Goal: Transaction & Acquisition: Purchase product/service

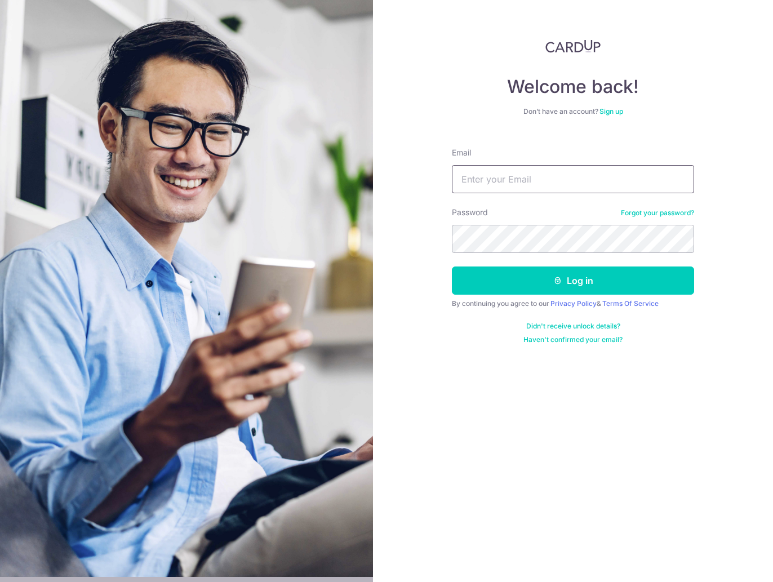
click at [498, 191] on input "Email" at bounding box center [573, 179] width 242 height 28
type input "gringotts_@Hotmail.com"
click at [452, 267] on button "Log in" at bounding box center [573, 281] width 242 height 28
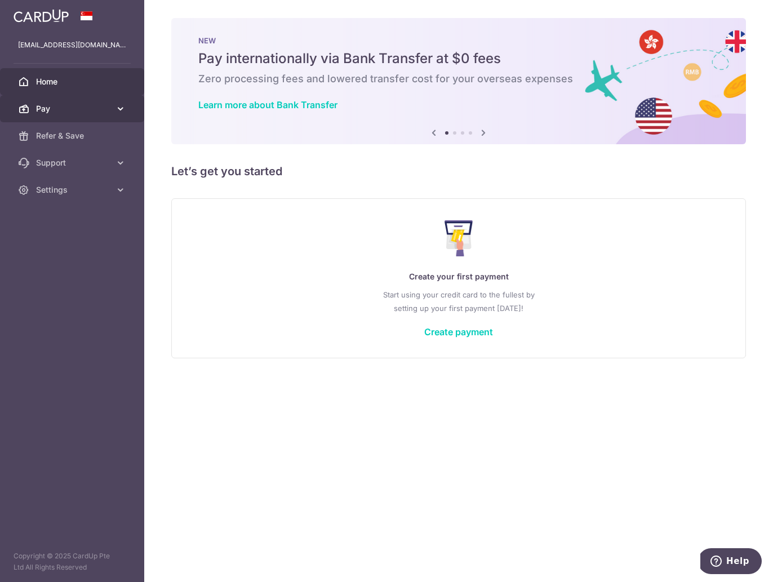
click at [85, 106] on span "Pay" at bounding box center [73, 108] width 74 height 11
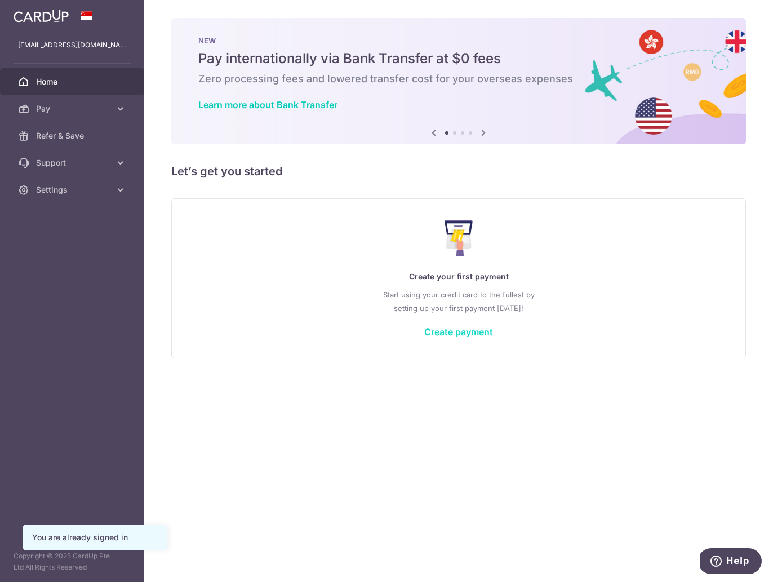
click at [477, 332] on link "Create payment" at bounding box center [458, 331] width 69 height 11
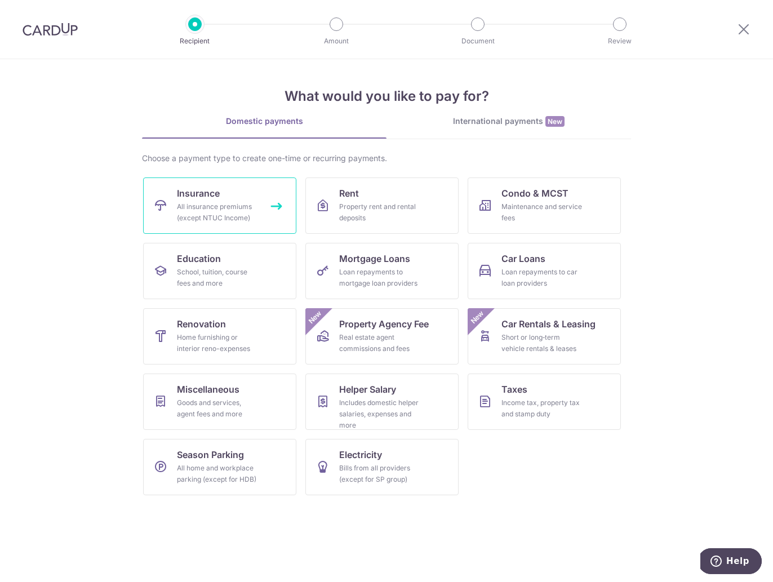
click at [204, 199] on span "Insurance" at bounding box center [198, 194] width 43 height 14
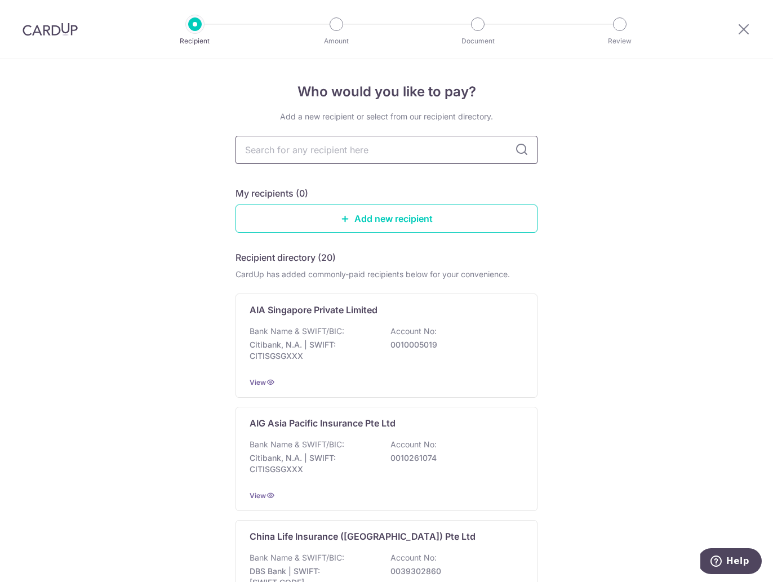
click at [341, 153] on input "text" at bounding box center [387, 150] width 302 height 28
type input "pru"
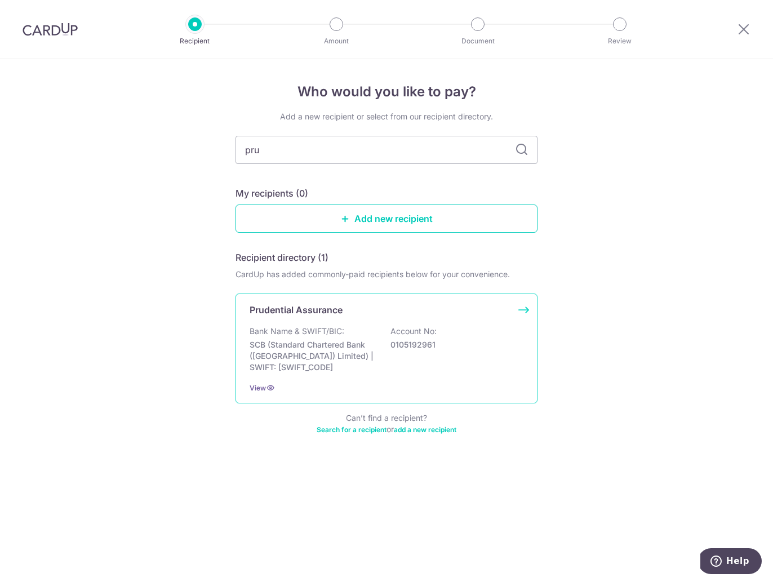
drag, startPoint x: 325, startPoint y: 316, endPoint x: 328, endPoint y: 309, distance: 8.1
click at [325, 316] on p "Prudential Assurance" at bounding box center [296, 310] width 93 height 14
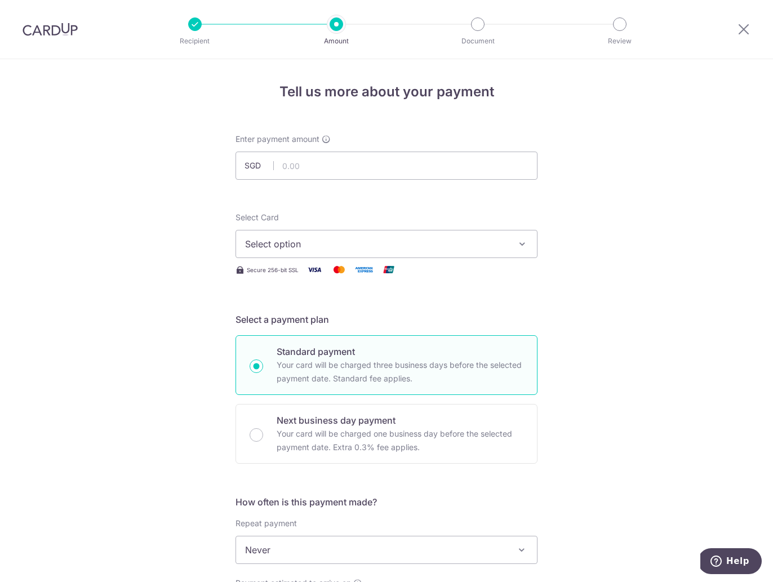
click at [307, 242] on span "Select option" at bounding box center [376, 244] width 263 height 14
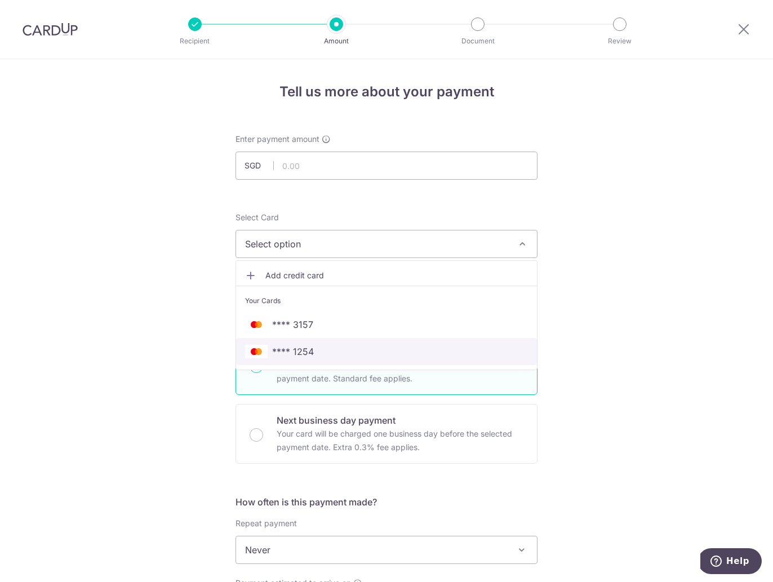
click at [335, 346] on span "**** 1254" at bounding box center [386, 352] width 283 height 14
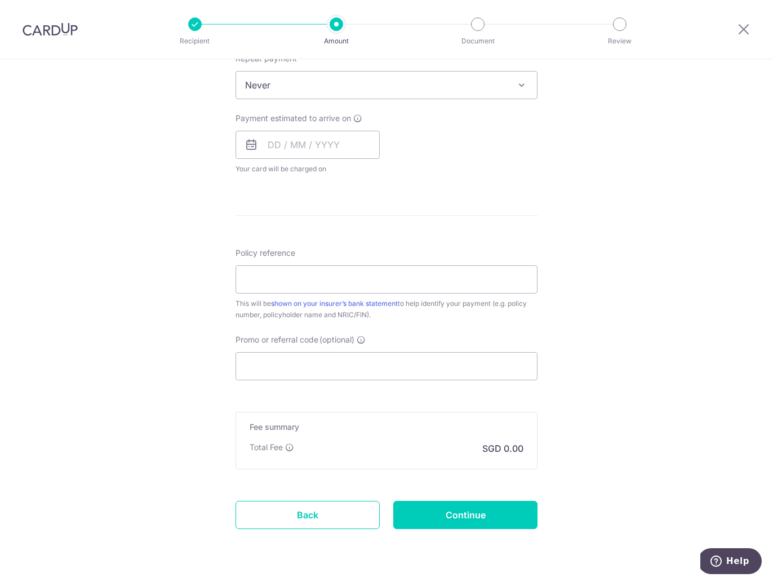
scroll to position [415, 0]
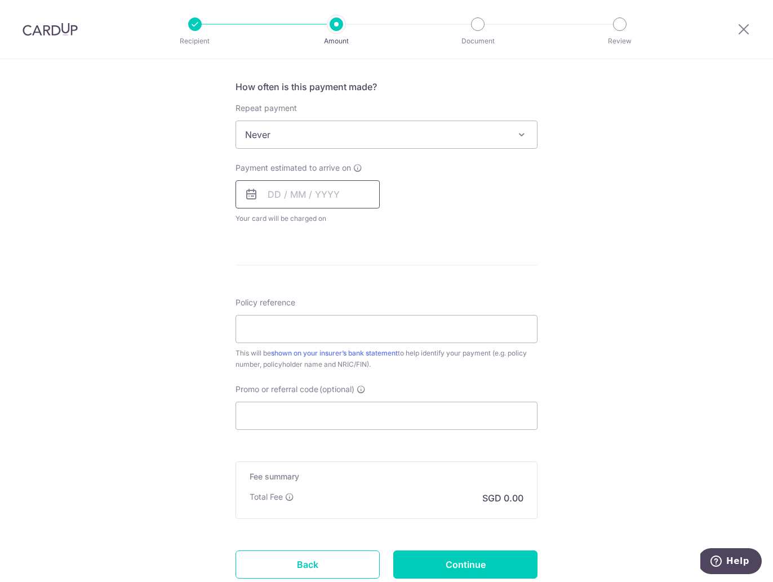
click at [281, 190] on input "text" at bounding box center [308, 194] width 144 height 28
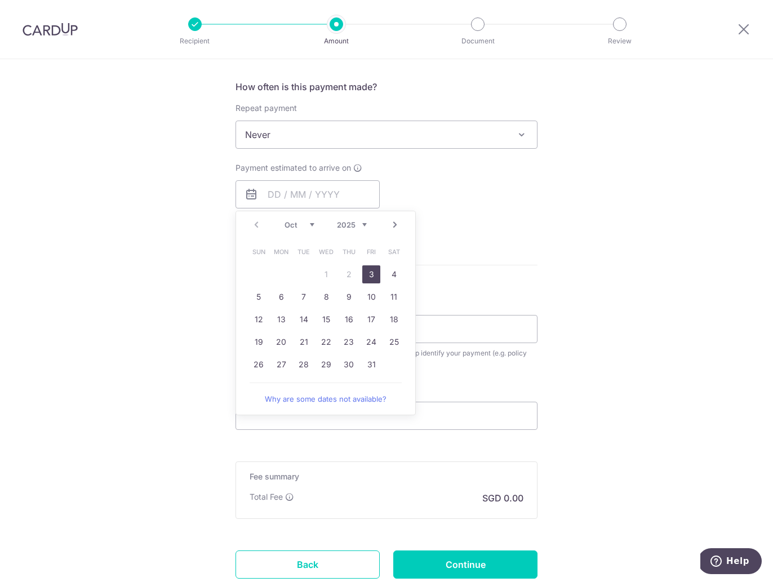
drag, startPoint x: 179, startPoint y: 224, endPoint x: 278, endPoint y: 228, distance: 99.8
click at [179, 224] on div "Tell us more about your payment Enter payment amount SGD Select Card **** 1254 …" at bounding box center [386, 154] width 773 height 1020
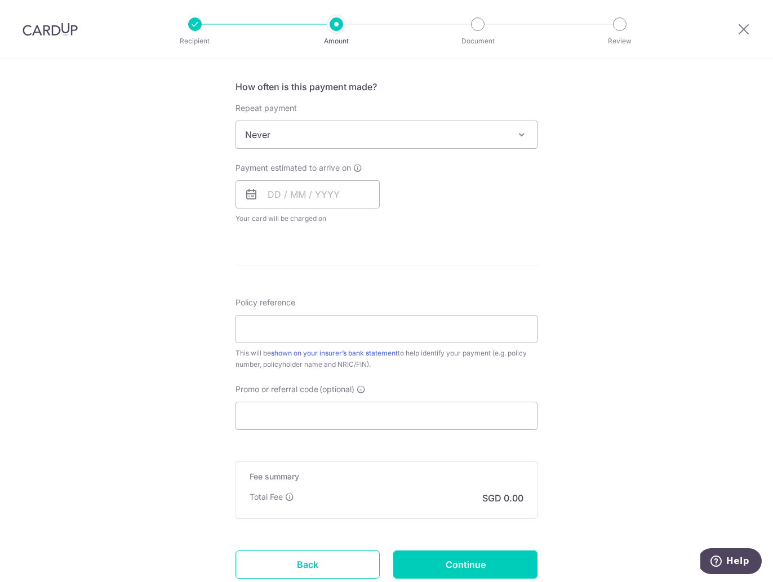
click at [254, 196] on icon at bounding box center [252, 195] width 14 height 14
click at [278, 198] on input "text" at bounding box center [308, 194] width 144 height 28
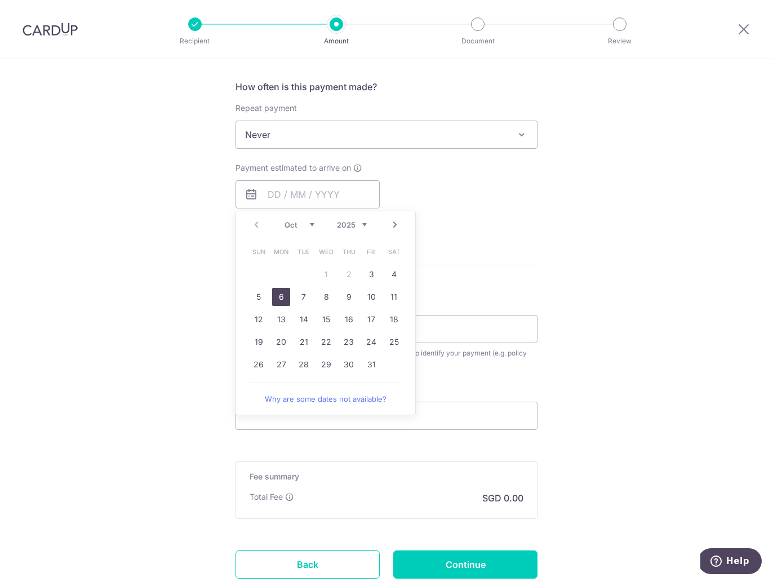
click at [281, 298] on link "6" at bounding box center [281, 297] width 18 height 18
type input "06/10/2025"
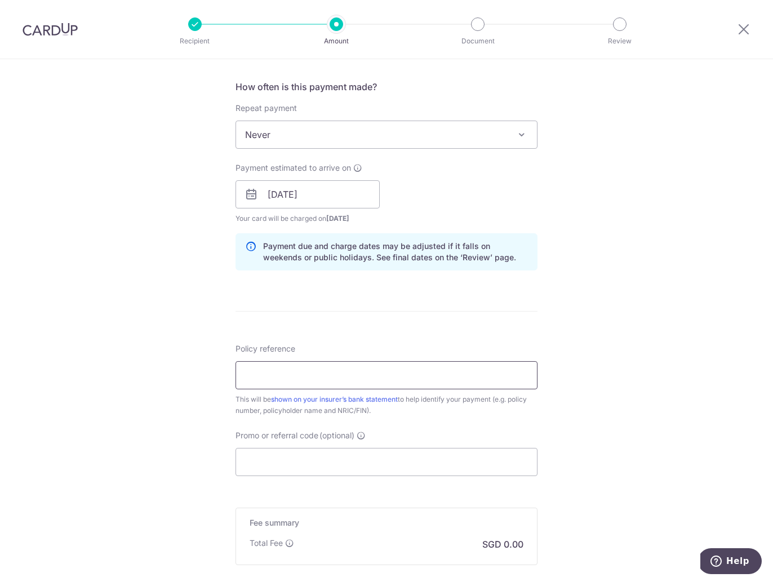
click at [354, 377] on input "Policy reference" at bounding box center [387, 375] width 302 height 28
paste input "82043007"
type input "82043007"
click at [348, 468] on input "Promo or referral code (optional)" at bounding box center [387, 462] width 302 height 28
paste input "KELINVEST"
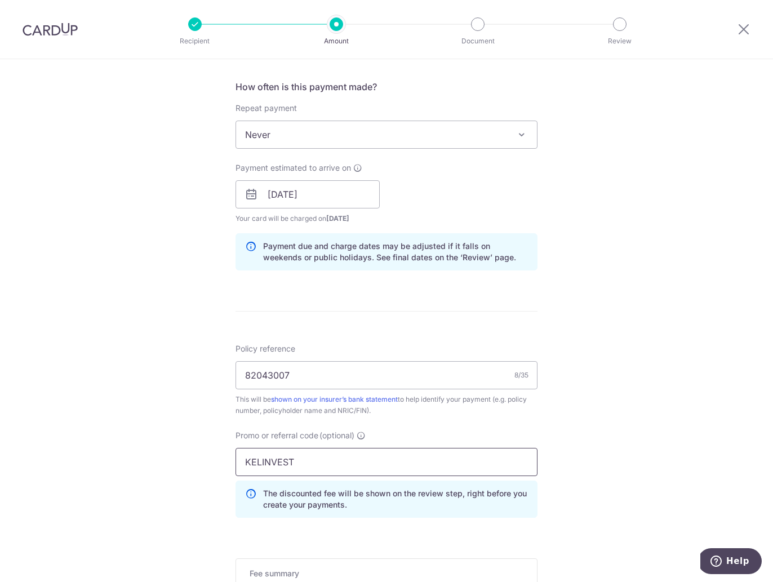
type input "KELINVEST"
click at [634, 332] on div "Tell us more about your payment Enter payment amount SGD Select Card **** 1254 …" at bounding box center [386, 202] width 773 height 1117
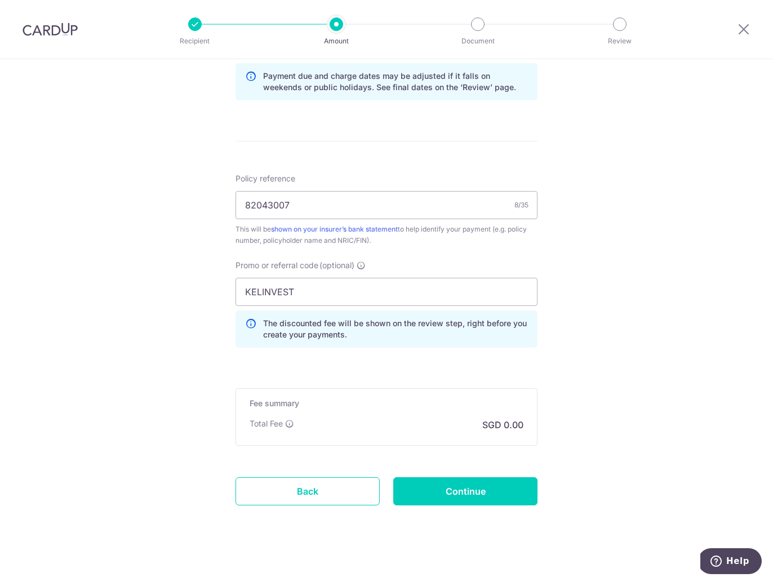
scroll to position [585, 0]
click at [468, 496] on input "Continue" at bounding box center [465, 493] width 144 height 28
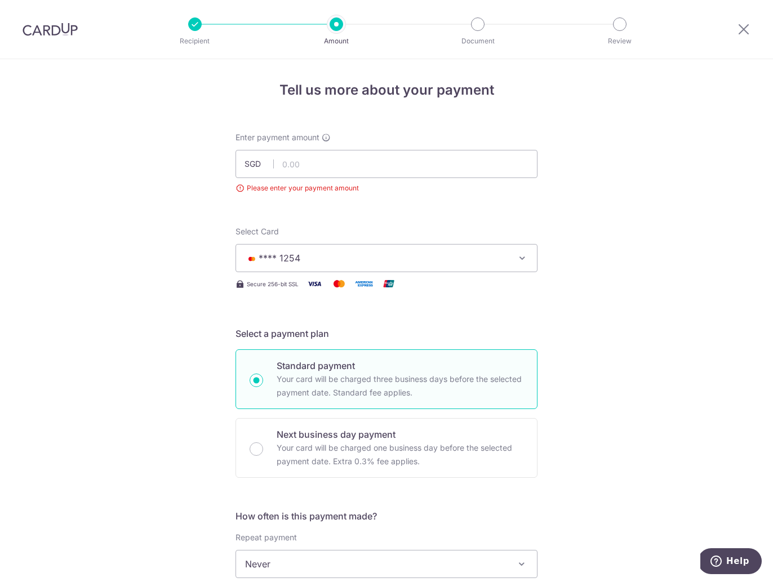
scroll to position [2, 0]
click at [464, 166] on input "text" at bounding box center [387, 163] width 302 height 28
type input "960.80"
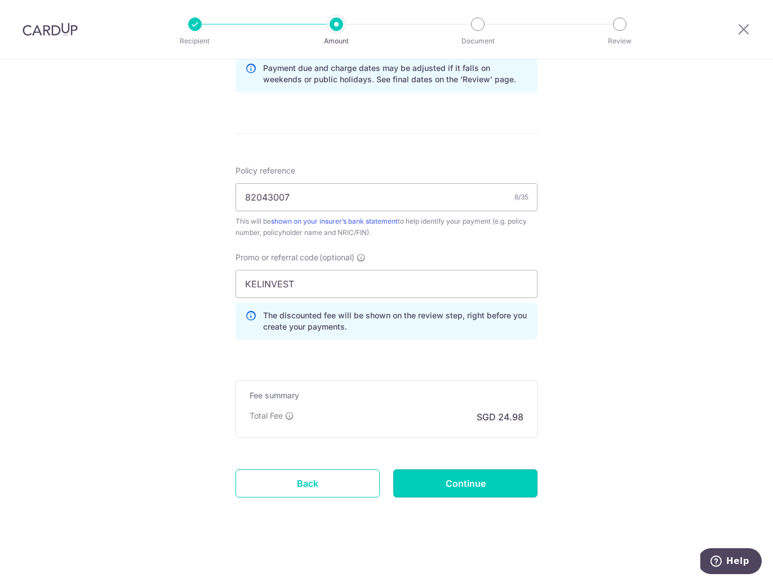
click at [465, 481] on input "Continue" at bounding box center [465, 484] width 144 height 28
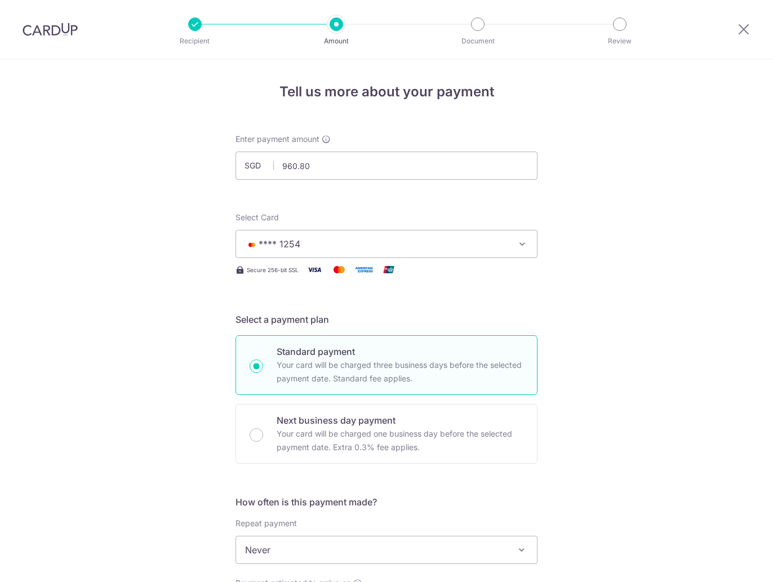
scroll to position [609, 0]
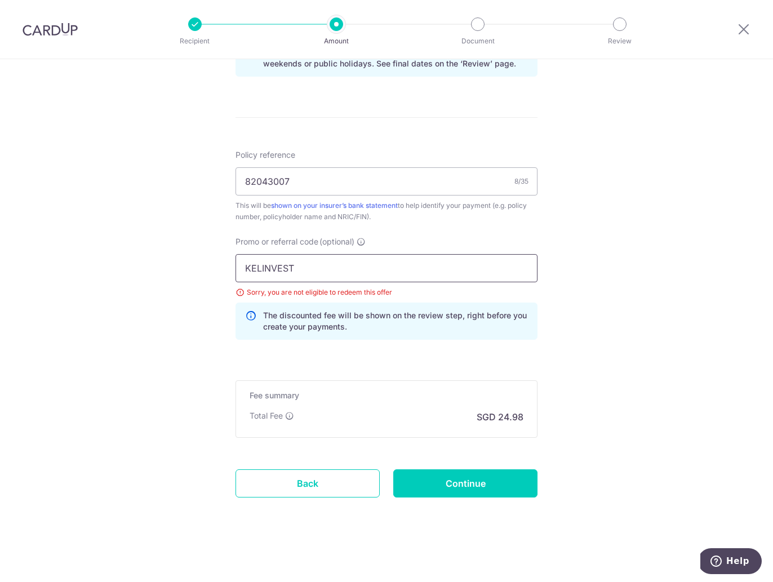
drag, startPoint x: 295, startPoint y: 267, endPoint x: 279, endPoint y: 241, distance: 30.2
click at [216, 255] on div "Tell us more about your payment Enter payment amount SGD 960.80 960.80 Select C…" at bounding box center [386, 16] width 773 height 1133
paste input "25AMEX18"
type input "25AMEX18"
click at [454, 478] on input "Continue" at bounding box center [465, 484] width 144 height 28
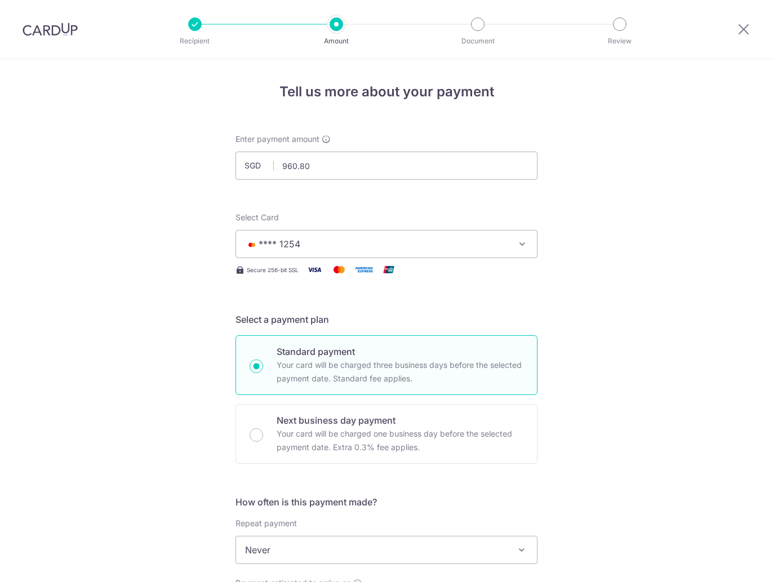
scroll to position [609, 0]
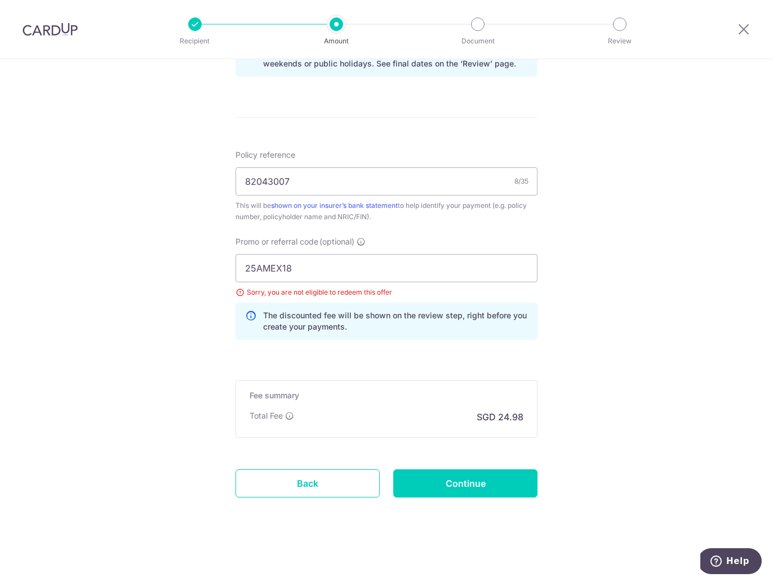
click at [579, 183] on div "Tell us more about your payment Enter payment amount SGD 960.80 960.80 Select C…" at bounding box center [386, 16] width 773 height 1133
click at [585, 194] on div "Tell us more about your payment Enter payment amount SGD 960.80 960.80 Select C…" at bounding box center [386, 16] width 773 height 1133
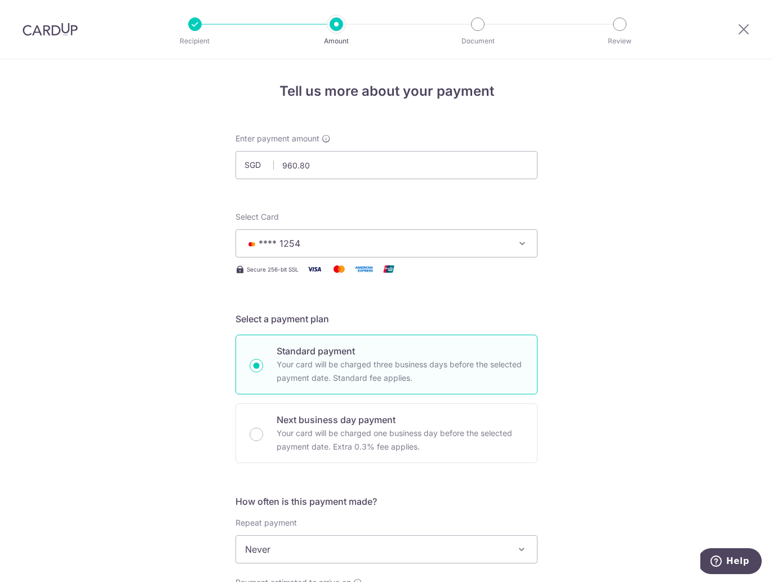
scroll to position [0, 0]
click at [515, 247] on button "**** 1254" at bounding box center [387, 244] width 302 height 28
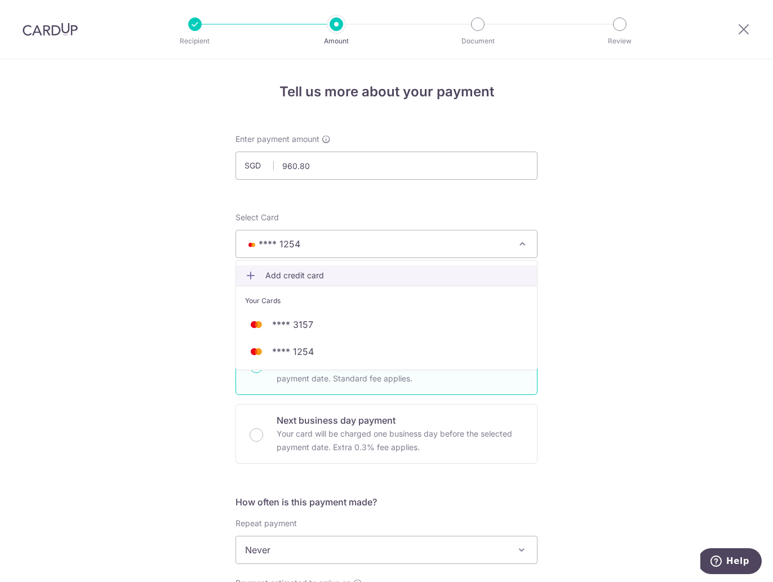
click at [277, 274] on span "Add credit card" at bounding box center [397, 275] width 263 height 11
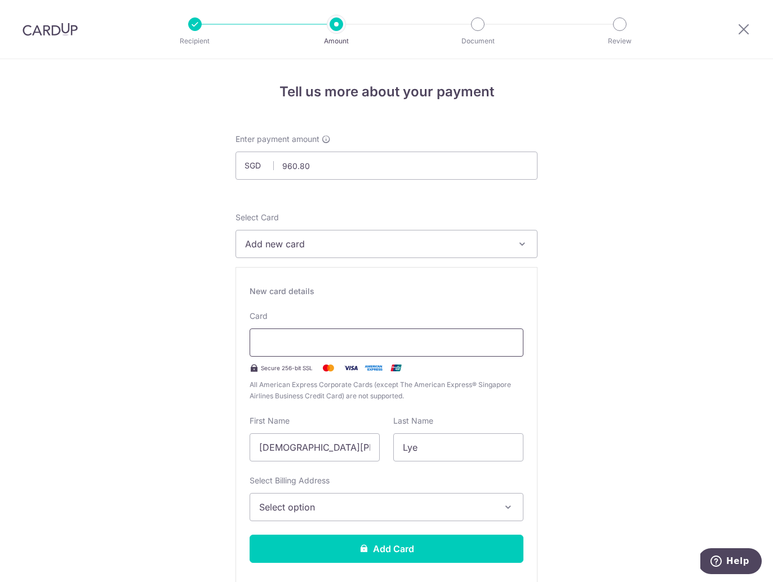
click at [309, 350] on div at bounding box center [387, 343] width 274 height 28
click at [326, 505] on span "Select option" at bounding box center [376, 508] width 235 height 14
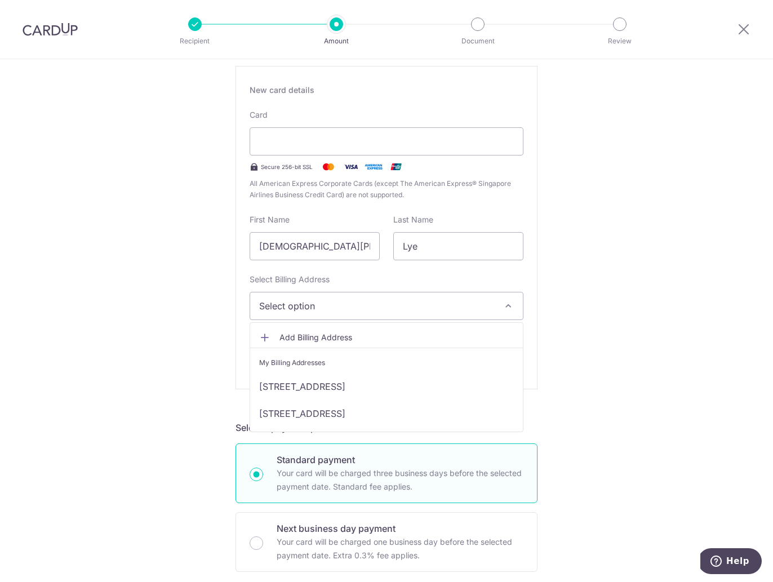
scroll to position [201, 0]
click at [334, 383] on link "627 Senja Road #26-182, 26-182, Singapore, Singapore-670627" at bounding box center [386, 387] width 273 height 27
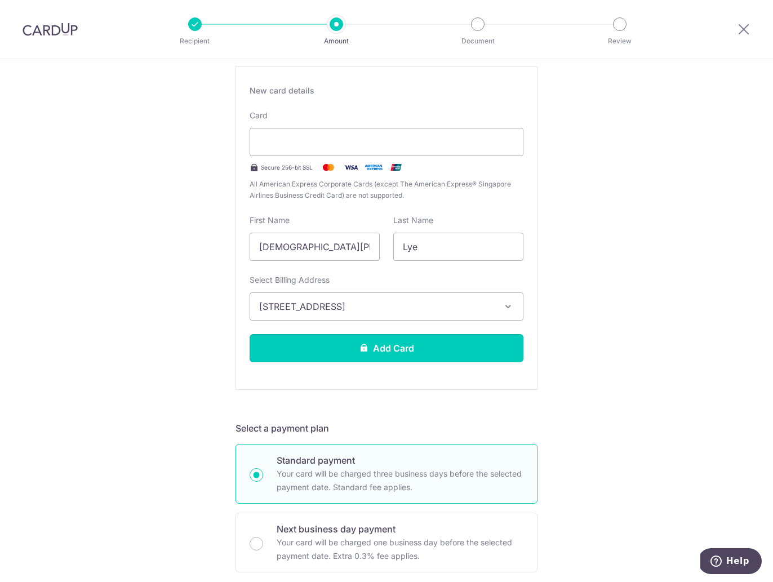
click at [355, 348] on button "Add Card" at bounding box center [387, 348] width 274 height 28
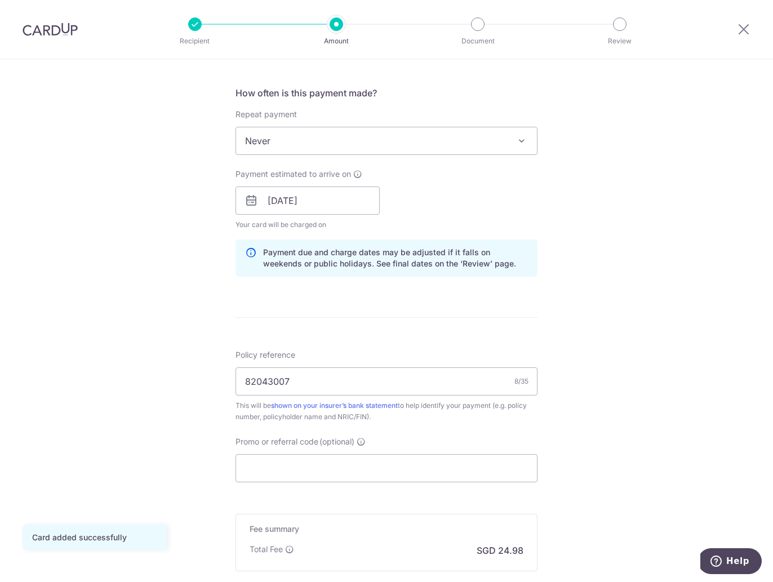
scroll to position [543, 0]
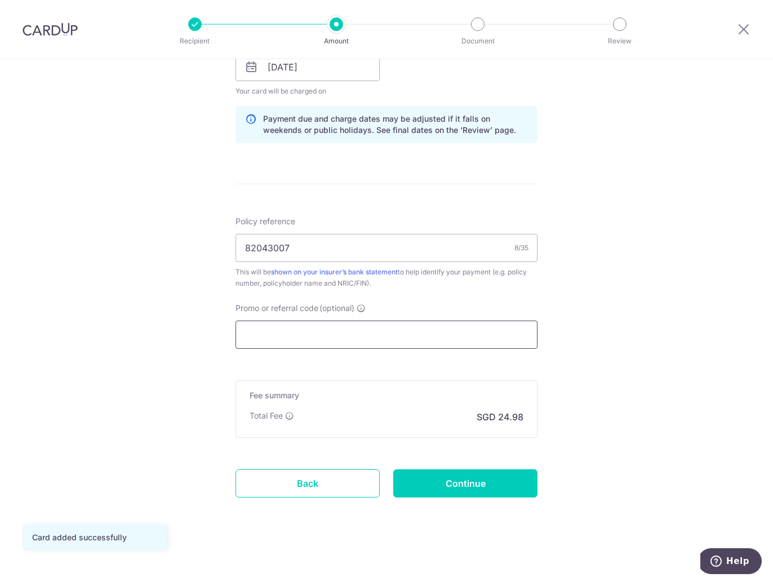
drag, startPoint x: 428, startPoint y: 327, endPoint x: 431, endPoint y: 321, distance: 7.1
click at [428, 326] on input "Promo or referral code (optional)" at bounding box center [387, 335] width 302 height 28
paste input "25AMEX18"
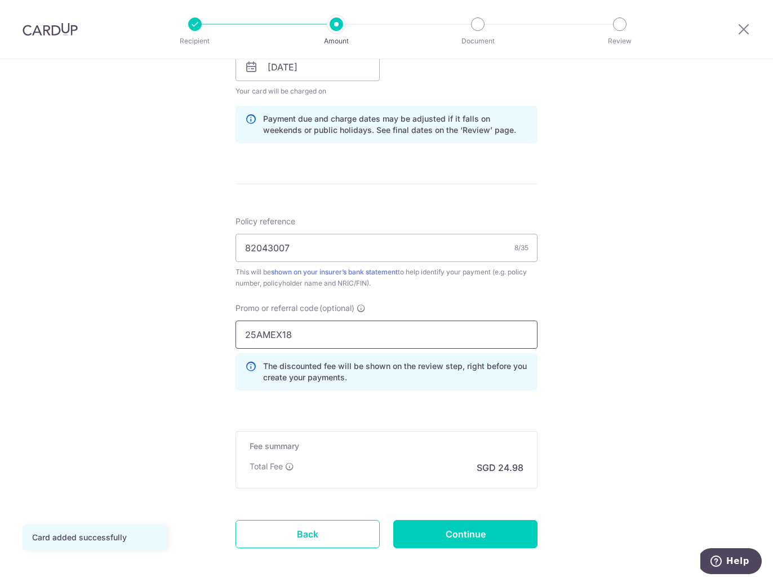
type input "25AMEX18"
drag, startPoint x: 644, startPoint y: 336, endPoint x: 564, endPoint y: 318, distance: 82.6
click at [644, 336] on div "Tell us more about your payment Enter payment amount SGD 960.80 960.80 Card add…" at bounding box center [386, 74] width 773 height 1117
click at [465, 530] on input "Continue" at bounding box center [465, 534] width 144 height 28
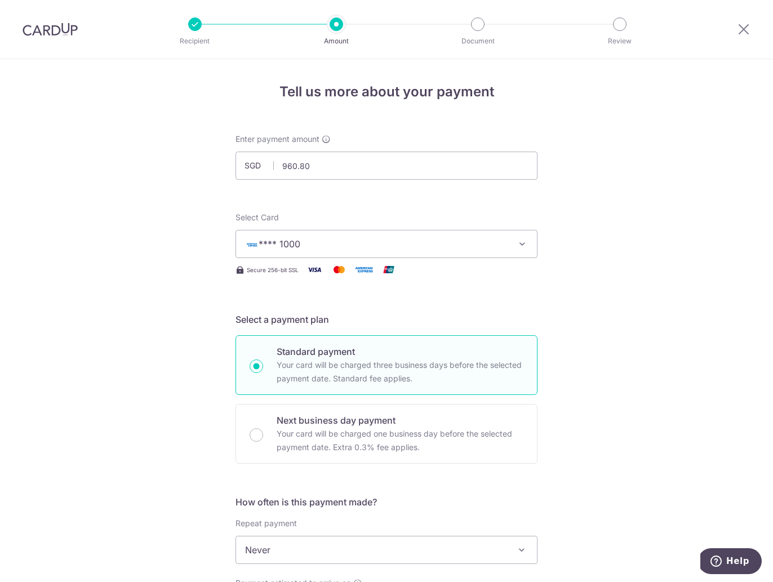
scroll to position [594, 0]
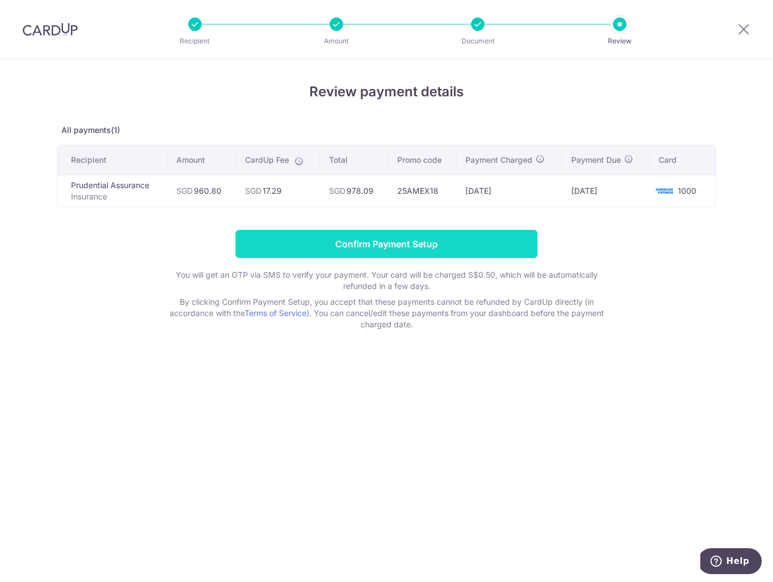
click at [401, 239] on input "Confirm Payment Setup" at bounding box center [387, 244] width 302 height 28
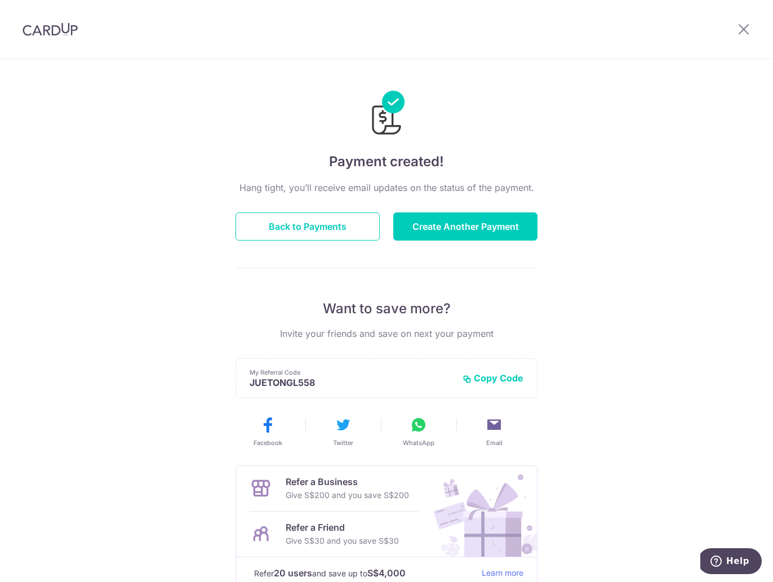
scroll to position [79, 0]
